Goal: Find specific page/section

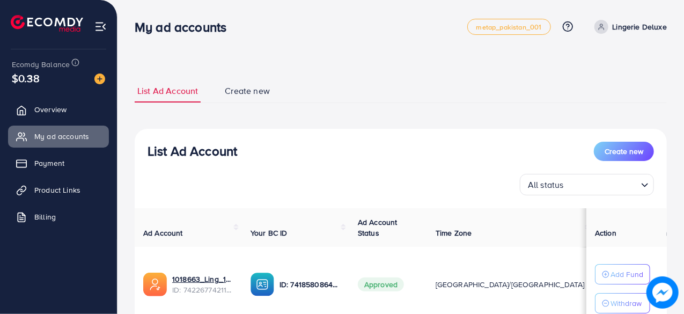
click at [97, 95] on ul "Overview My ad accounts Payment Product Links Billing" at bounding box center [58, 166] width 117 height 144
click at [91, 104] on link "Overview" at bounding box center [58, 109] width 101 height 21
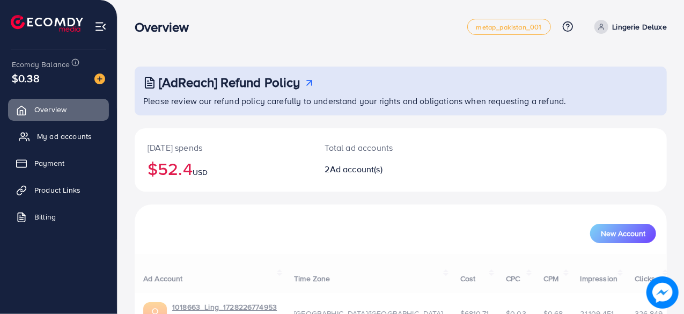
click at [84, 136] on span "My ad accounts" at bounding box center [64, 136] width 55 height 11
